Goal: Information Seeking & Learning: Learn about a topic

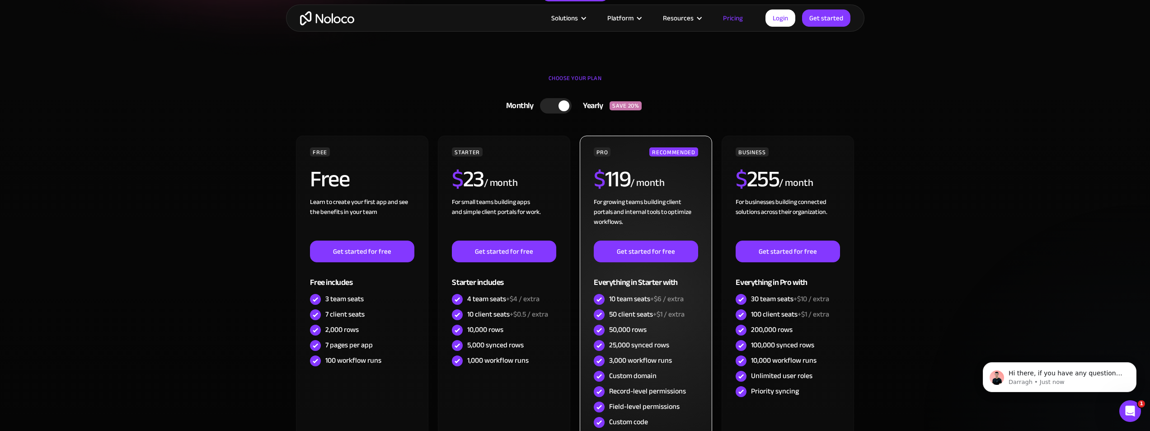
scroll to position [136, 0]
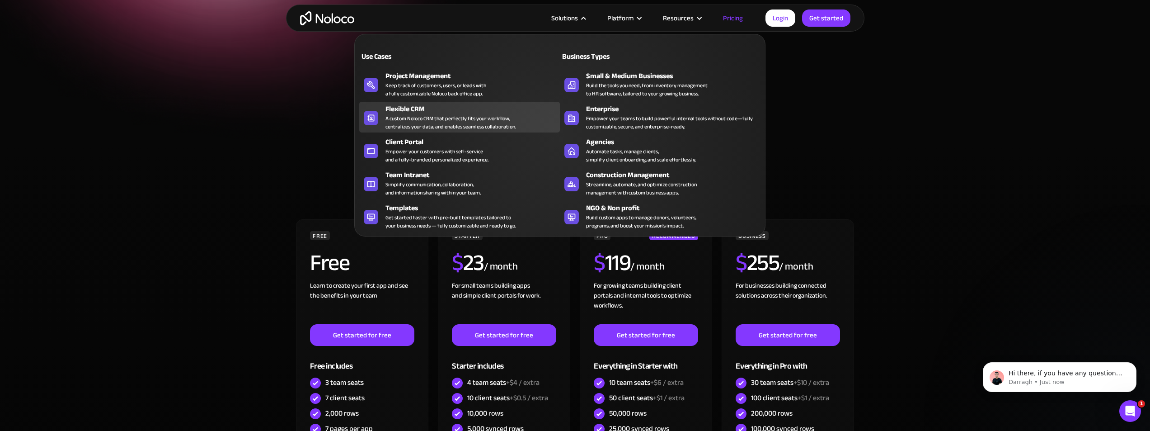
click at [491, 118] on div "A custom Noloco CRM that perfectly fits your workflow, centralizes your data, a…" at bounding box center [450, 122] width 131 height 16
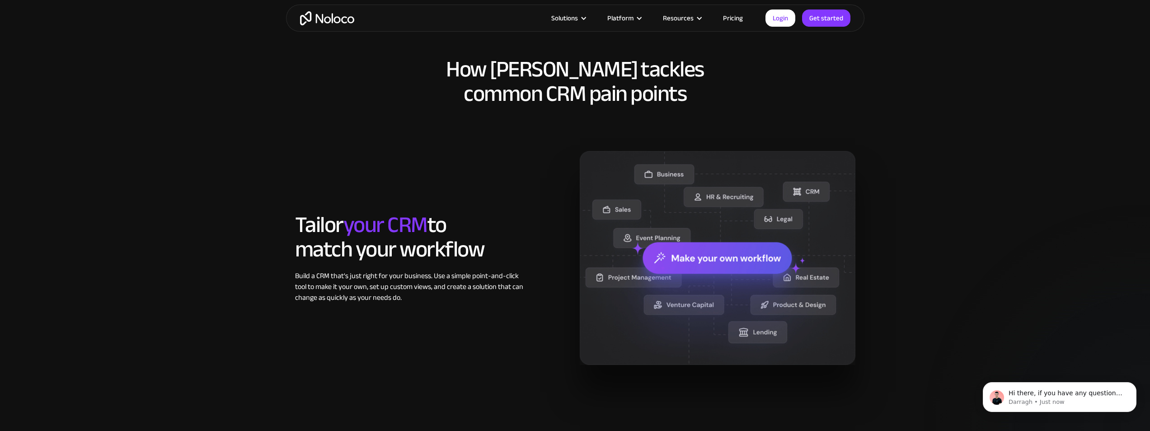
scroll to position [587, 0]
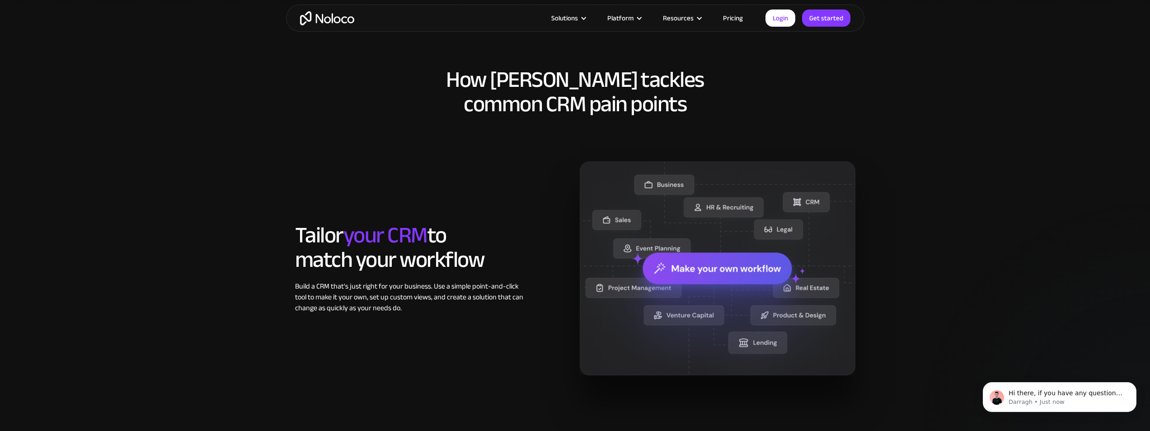
click at [735, 14] on link "Pricing" at bounding box center [733, 18] width 42 height 12
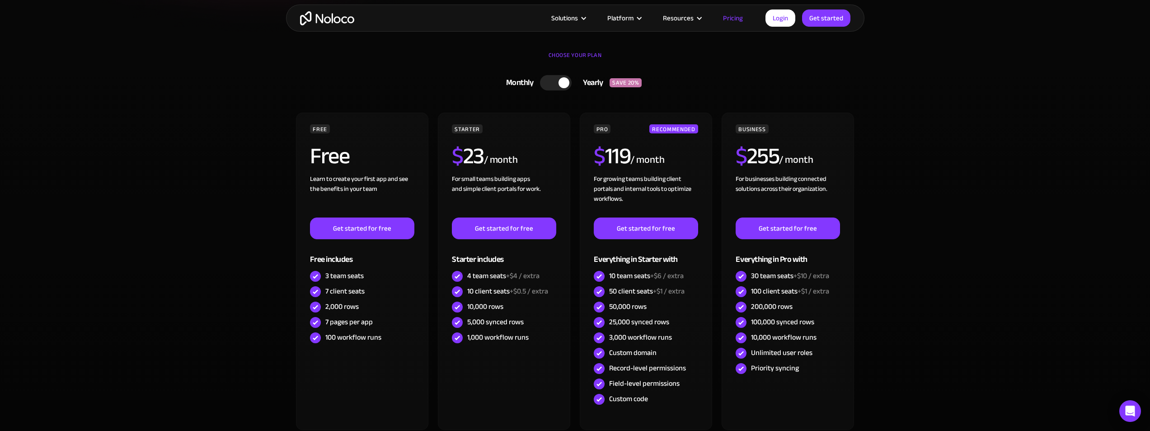
scroll to position [226, 0]
